Goal: Task Accomplishment & Management: Complete application form

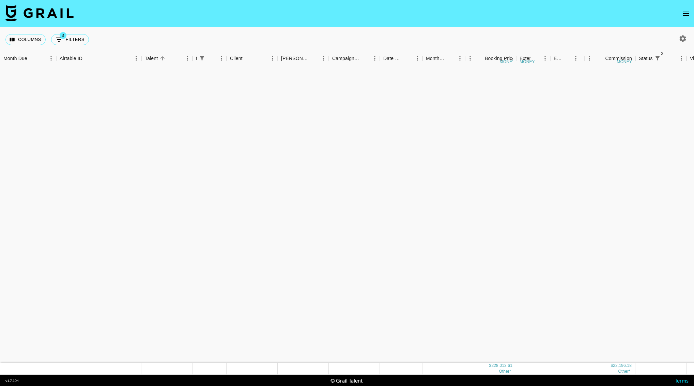
scroll to position [477, 0]
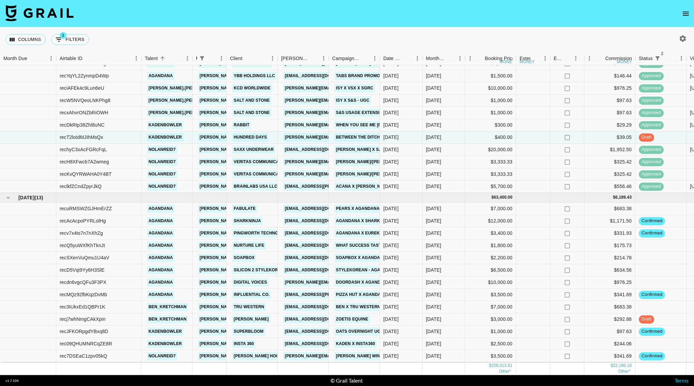
click at [685, 7] on button "open drawer" at bounding box center [686, 14] width 14 height 14
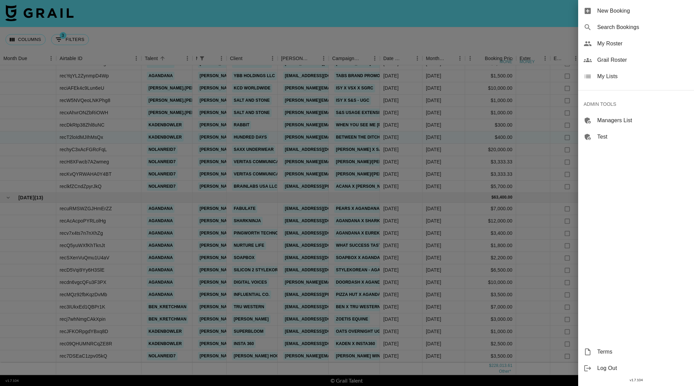
click at [604, 11] on span "New Booking" at bounding box center [643, 11] width 91 height 8
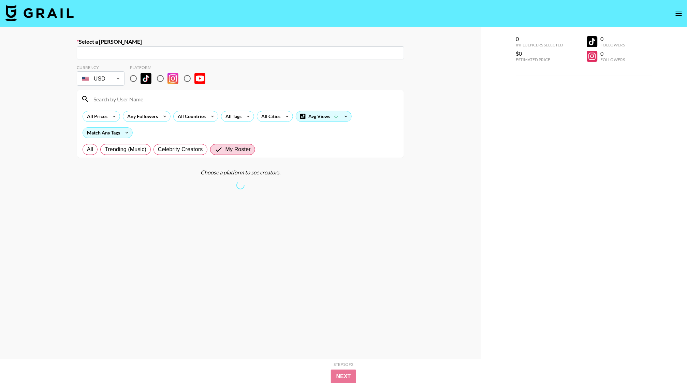
click at [125, 50] on input "text" at bounding box center [240, 53] width 319 height 8
click at [193, 49] on input "[PERSON_NAME][EMAIL_ADDRESS][PERSON_NAME][DOMAIN_NAME]" at bounding box center [236, 53] width 310 height 8
type input "[PERSON_NAME][EMAIL_ADDRESS][PERSON_NAME][DOMAIN_NAME]"
paste input "[PERSON_NAME][EMAIL_ADDRESS][PERSON_NAME][DOMAIN_NAME]"
click at [208, 71] on li "Add New [PERSON_NAME] "[PERSON_NAME][EMAIL_ADDRESS][PERSON_NAME][DOMAIN_NAME]"" at bounding box center [240, 67] width 327 height 11
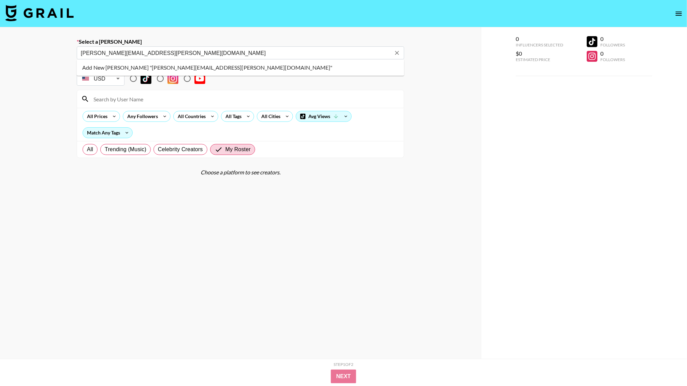
type input "Add New [PERSON_NAME] "[PERSON_NAME][EMAIL_ADDRESS][PERSON_NAME][DOMAIN_NAME]""
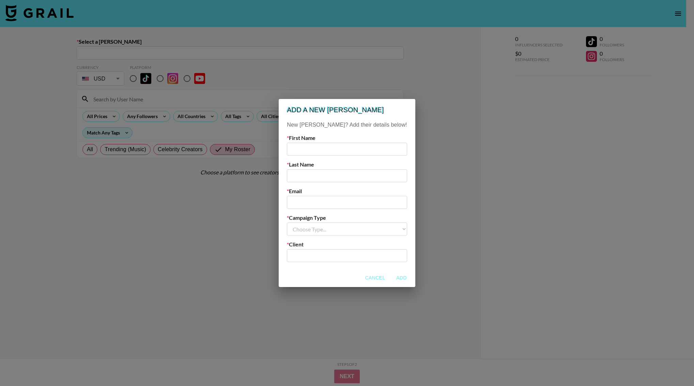
click at [315, 151] on input "text" at bounding box center [347, 148] width 120 height 13
click at [317, 197] on input "email" at bounding box center [347, 202] width 120 height 13
paste input "[PERSON_NAME][EMAIL_ADDRESS][PERSON_NAME][DOMAIN_NAME]"
type input "[PERSON_NAME][EMAIL_ADDRESS][PERSON_NAME][DOMAIN_NAME]"
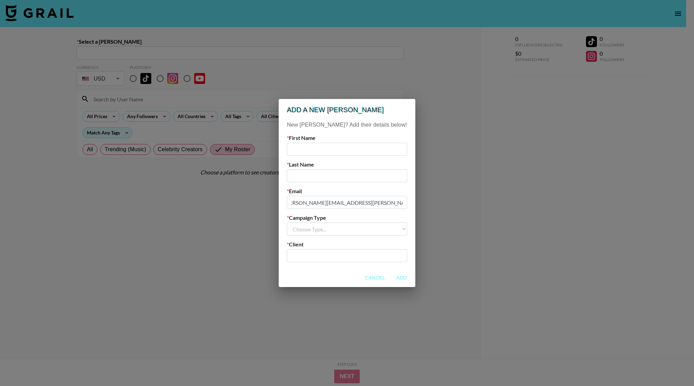
click at [314, 153] on input "text" at bounding box center [347, 148] width 120 height 13
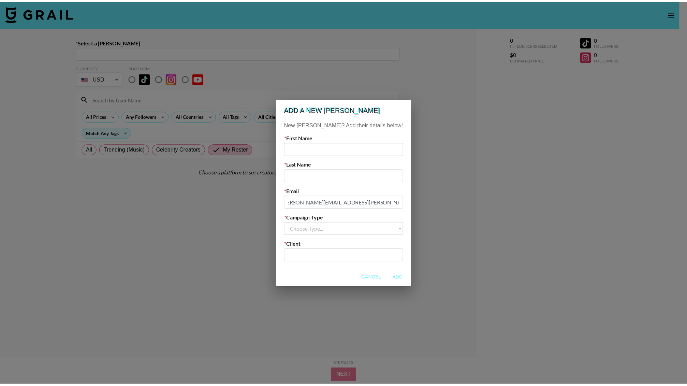
scroll to position [0, 0]
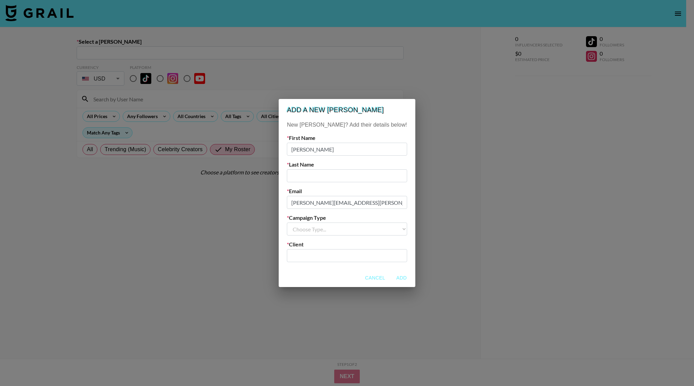
type input "[PERSON_NAME]"
click at [322, 178] on input "text" at bounding box center [347, 175] width 120 height 13
type input "[PERSON_NAME]"
click at [334, 230] on select "Choose Type... Song Promos Brand Promos" at bounding box center [347, 228] width 120 height 13
select select "Brand"
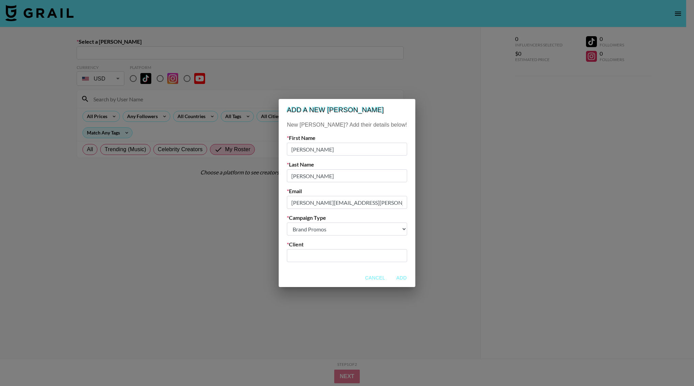
click at [301, 222] on select "Choose Type... Song Promos Brand Promos" at bounding box center [347, 228] width 120 height 13
click at [328, 255] on input "text" at bounding box center [347, 256] width 112 height 8
click at [336, 275] on div "Airtable ID: recBouGTP0zjM9VNq" at bounding box center [337, 275] width 61 height 4
type input "Tru Western"
click at [391, 275] on button "Add" at bounding box center [402, 277] width 22 height 13
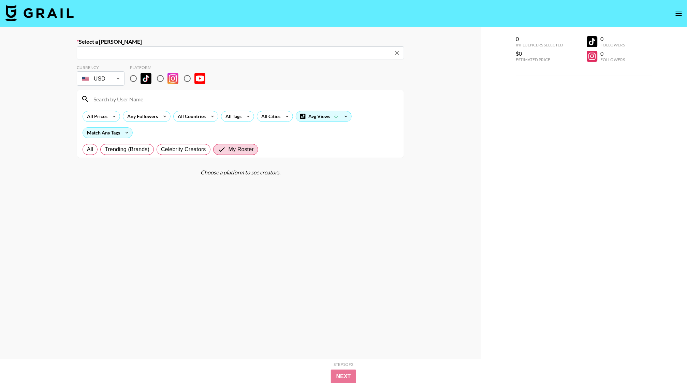
type input "[PERSON_NAME][EMAIL_ADDRESS][PERSON_NAME][DOMAIN_NAME]: [PERSON_NAME] -- Tru We…"
click at [11, 47] on div "Select a Booker [EMAIL_ADDRESS][PERSON_NAME][DOMAIN_NAME]: [PERSON_NAME] -- Tru…" at bounding box center [240, 216] width 481 height 379
click at [159, 79] on input "radio" at bounding box center [160, 78] width 14 height 14
radio input "true"
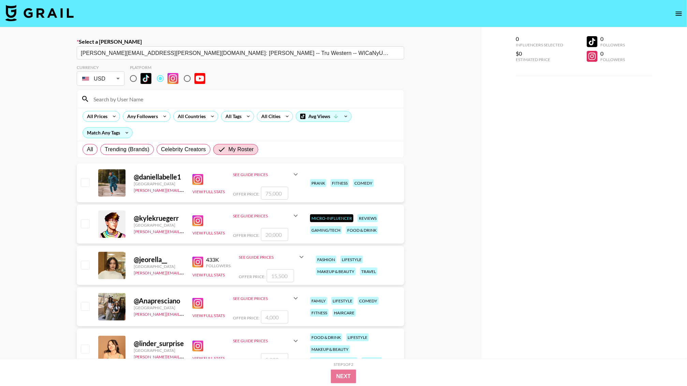
click at [154, 97] on input at bounding box center [244, 98] width 310 height 11
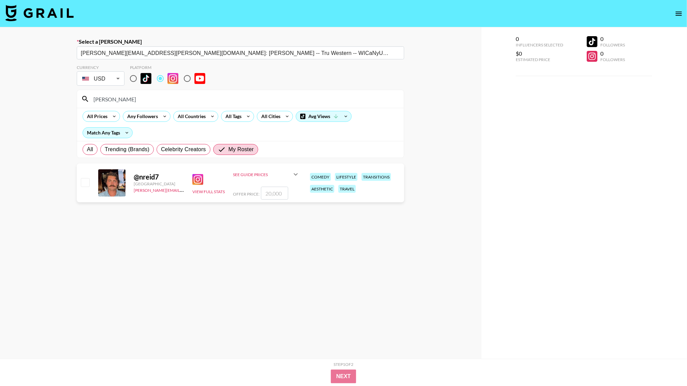
type input "[PERSON_NAME]"
click at [279, 187] on input "number" at bounding box center [274, 192] width 27 height 13
type input "1"
checkbox input "true"
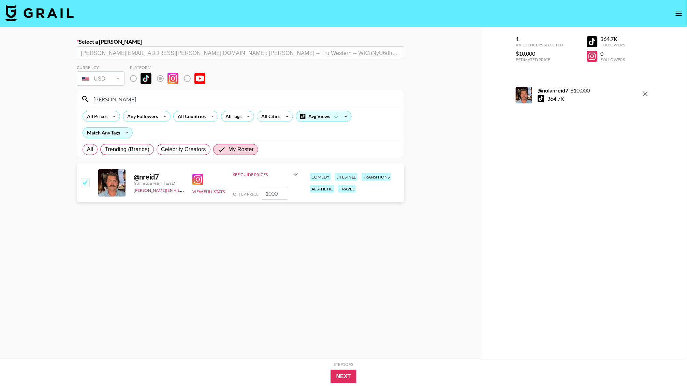
type input "10000"
click at [341, 372] on button "Next" at bounding box center [343, 376] width 26 height 14
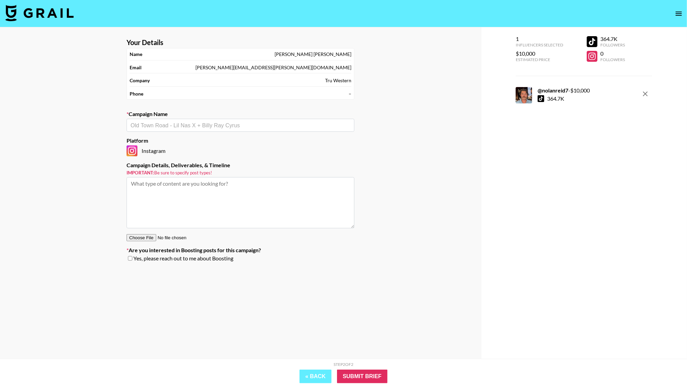
click at [204, 125] on input "text" at bounding box center [241, 125] width 220 height 8
type input "[PERSON_NAME] x Tru Western"
click at [205, 137] on li "Add New Campaign: "[PERSON_NAME] x Tru Western"" at bounding box center [240, 140] width 228 height 11
click at [366, 375] on input "Submit Brief" at bounding box center [362, 376] width 50 height 14
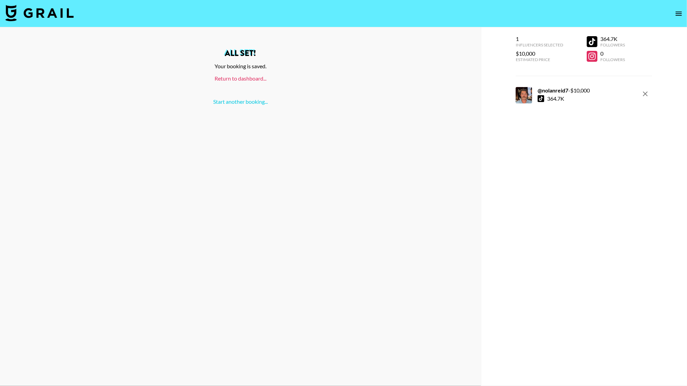
click at [239, 78] on link "Return to dashboard..." at bounding box center [240, 78] width 52 height 6
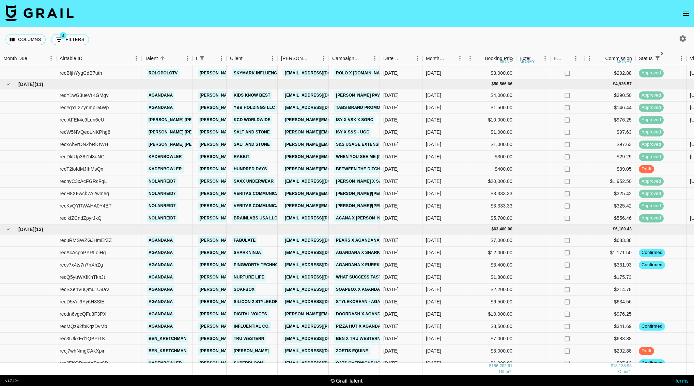
scroll to position [356, 0]
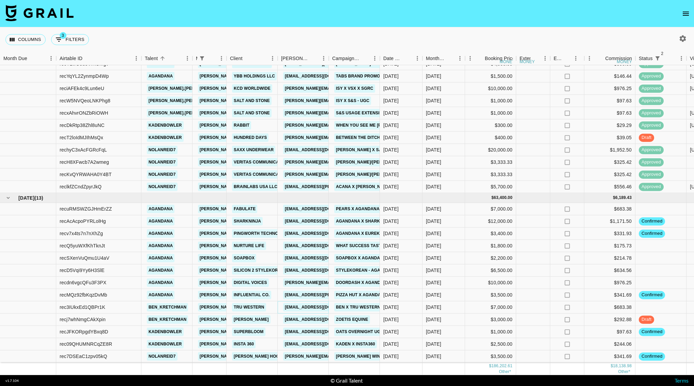
click at [318, 303] on link "[EMAIL_ADDRESS][DOMAIN_NAME]" at bounding box center [321, 307] width 76 height 9
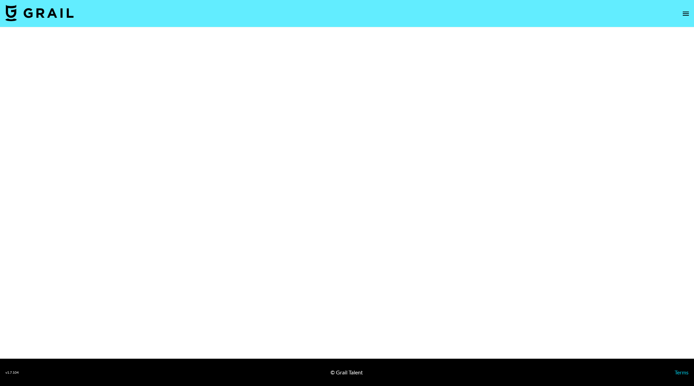
select select "Brand"
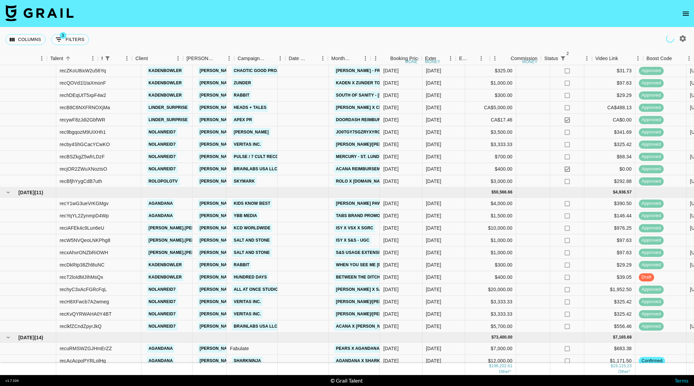
scroll to position [253, 94]
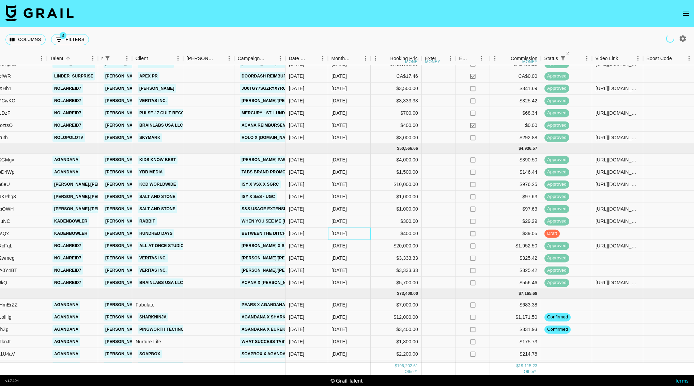
click at [342, 235] on div "[DATE]" at bounding box center [339, 233] width 15 height 7
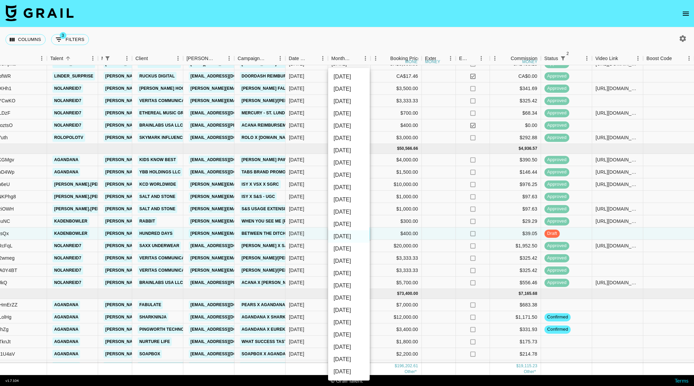
click at [349, 226] on li "[DATE]" at bounding box center [349, 224] width 42 height 12
type input "[DATE]"
click at [643, 270] on div at bounding box center [617, 270] width 51 height 12
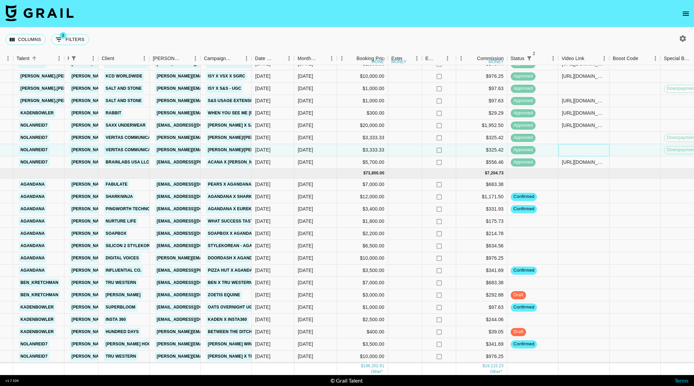
scroll to position [368, 137]
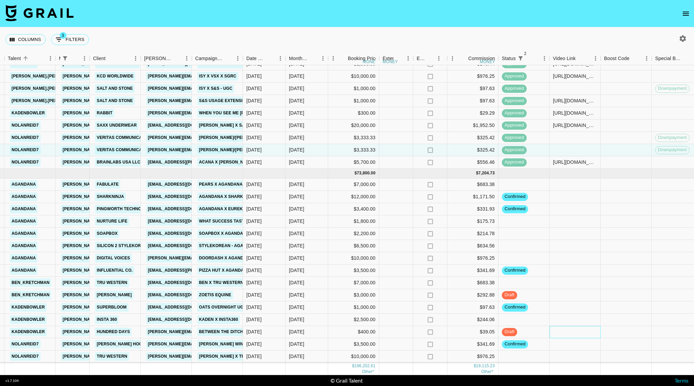
click at [562, 326] on div at bounding box center [575, 332] width 51 height 12
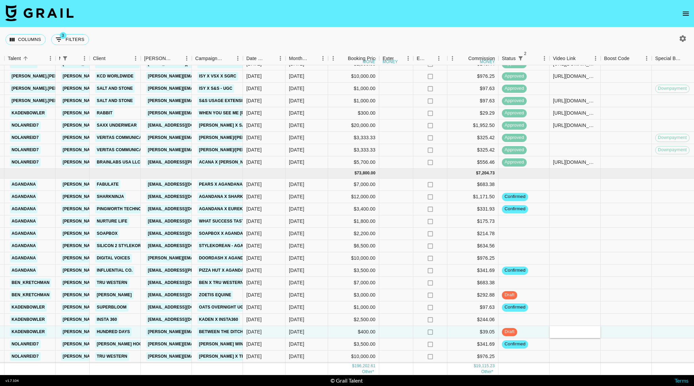
type input "https://www.tiktok.com/@kadenbowler/video/7556023243757325623?lang=en"
click at [606, 327] on div at bounding box center [626, 332] width 51 height 12
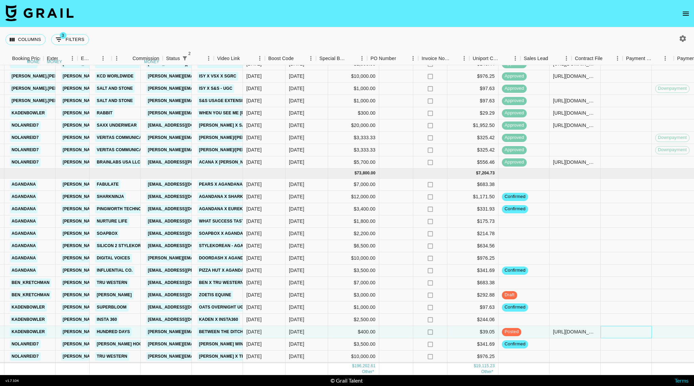
scroll to position [368, 590]
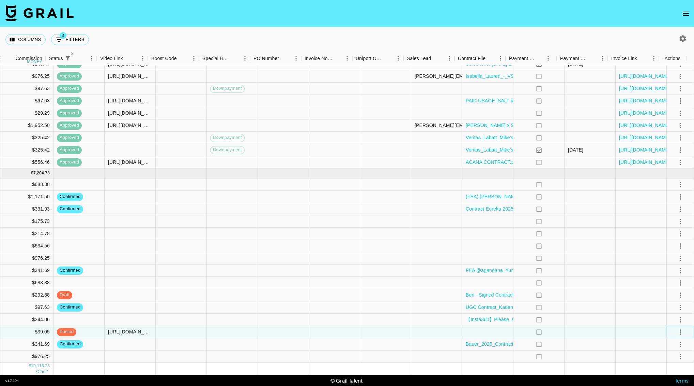
click at [677, 328] on icon "select merge strategy" at bounding box center [681, 332] width 8 height 8
click at [674, 309] on div "Approve" at bounding box center [666, 310] width 21 height 8
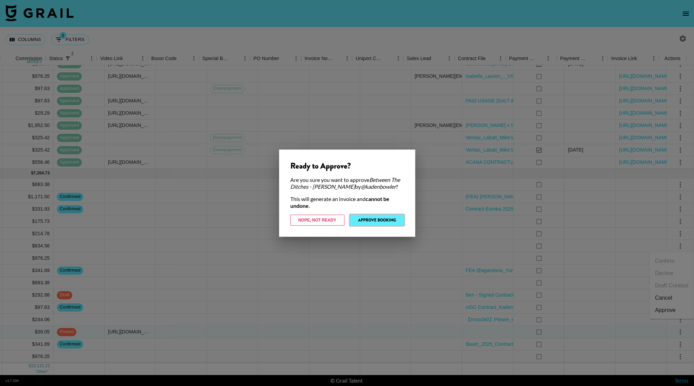
click at [388, 223] on button "Approve Booking" at bounding box center [377, 219] width 54 height 11
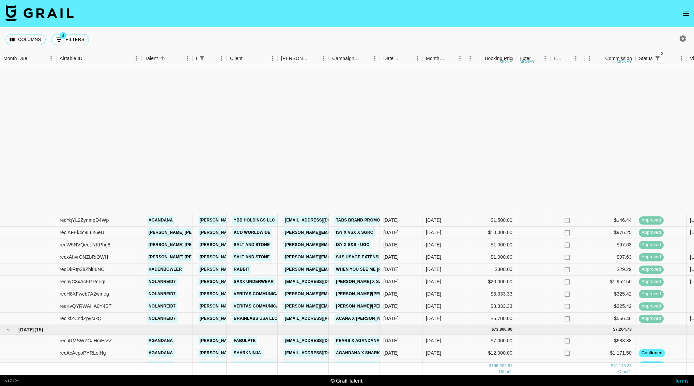
scroll to position [369, 0]
